Goal: Information Seeking & Learning: Learn about a topic

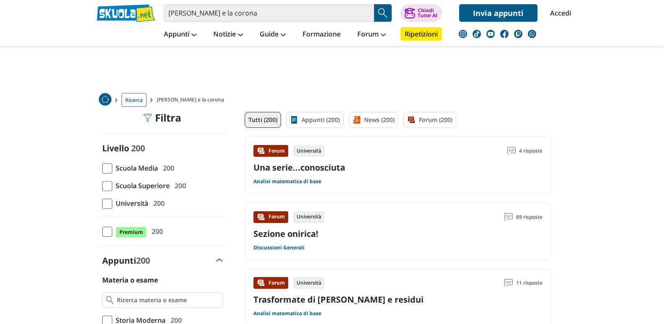
drag, startPoint x: 0, startPoint y: 0, endPoint x: 109, endPoint y: 165, distance: 197.5
click at [112, 162] on span "Scuola Media" at bounding box center [135, 167] width 46 height 11
click at [102, 168] on input "Scuola Media 200" at bounding box center [102, 168] width 0 height 0
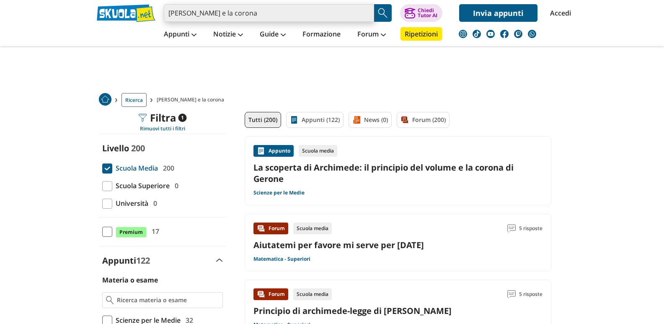
click at [248, 12] on input "[PERSON_NAME] e la corona" at bounding box center [269, 13] width 210 height 18
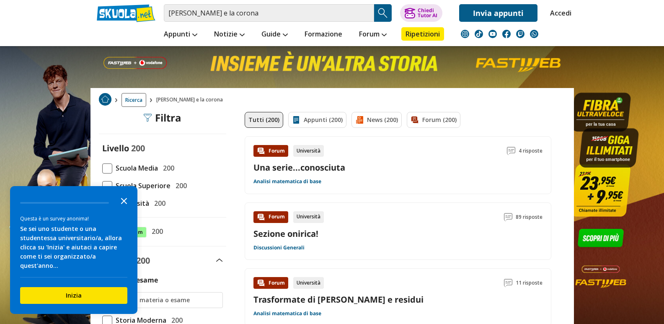
click at [125, 204] on polygon "Close the survey" at bounding box center [124, 201] width 6 height 6
